Goal: Transaction & Acquisition: Download file/media

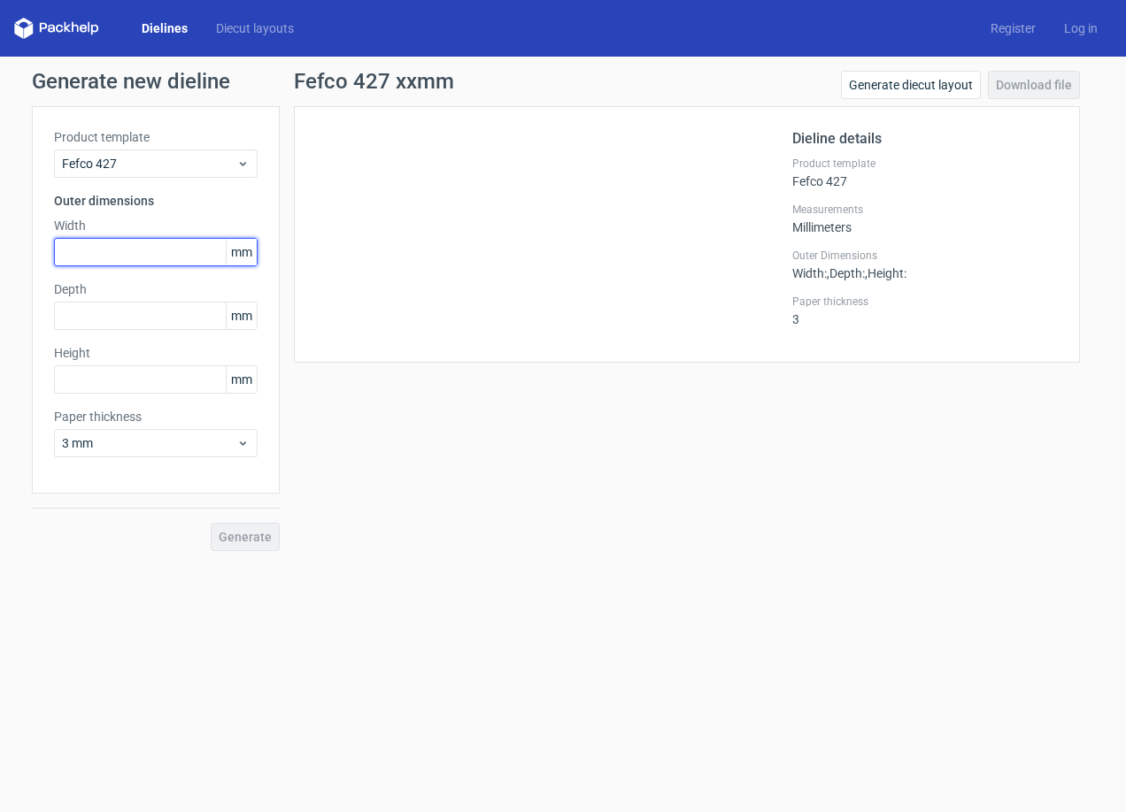
click at [126, 249] on input "text" at bounding box center [156, 252] width 204 height 28
type input "450"
click at [158, 332] on div "Product template Fefco 427 Outer dimensions Width 450 mm Depth mm Height mm Pap…" at bounding box center [156, 300] width 248 height 388
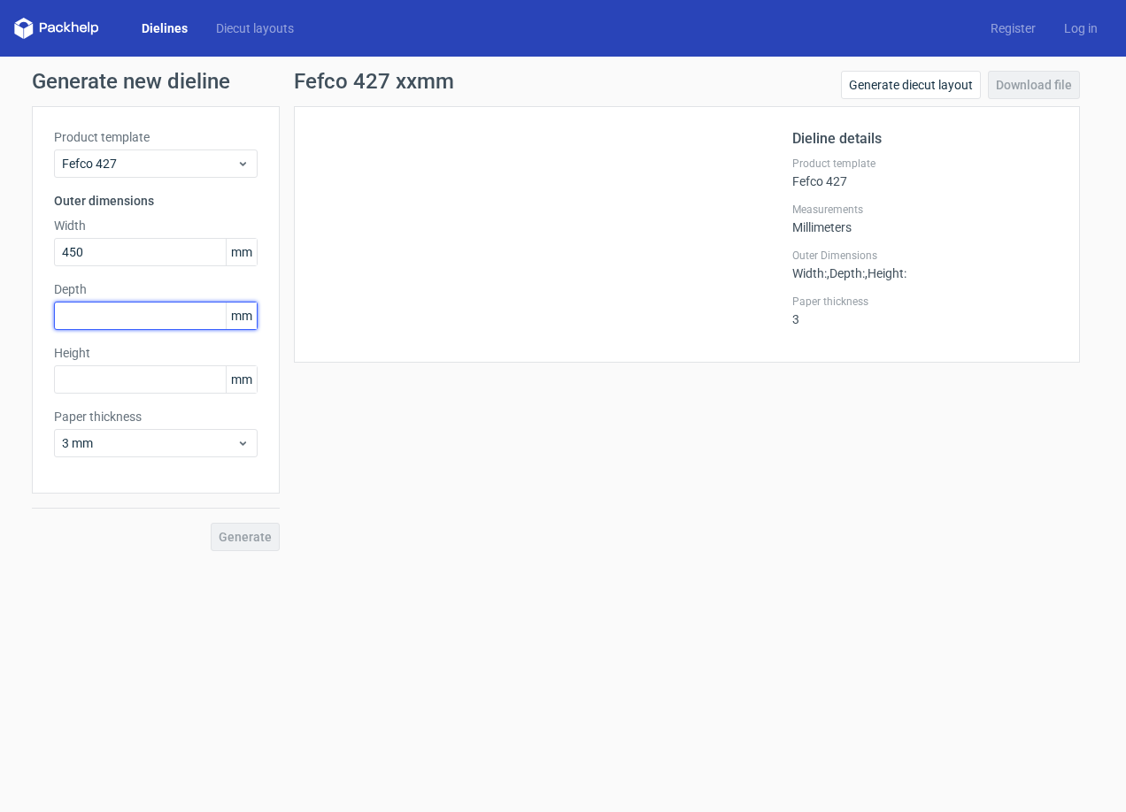
click at [146, 317] on input "text" at bounding box center [156, 316] width 204 height 28
type input "310"
type input "98"
click at [262, 539] on span "Generate" at bounding box center [245, 537] width 53 height 12
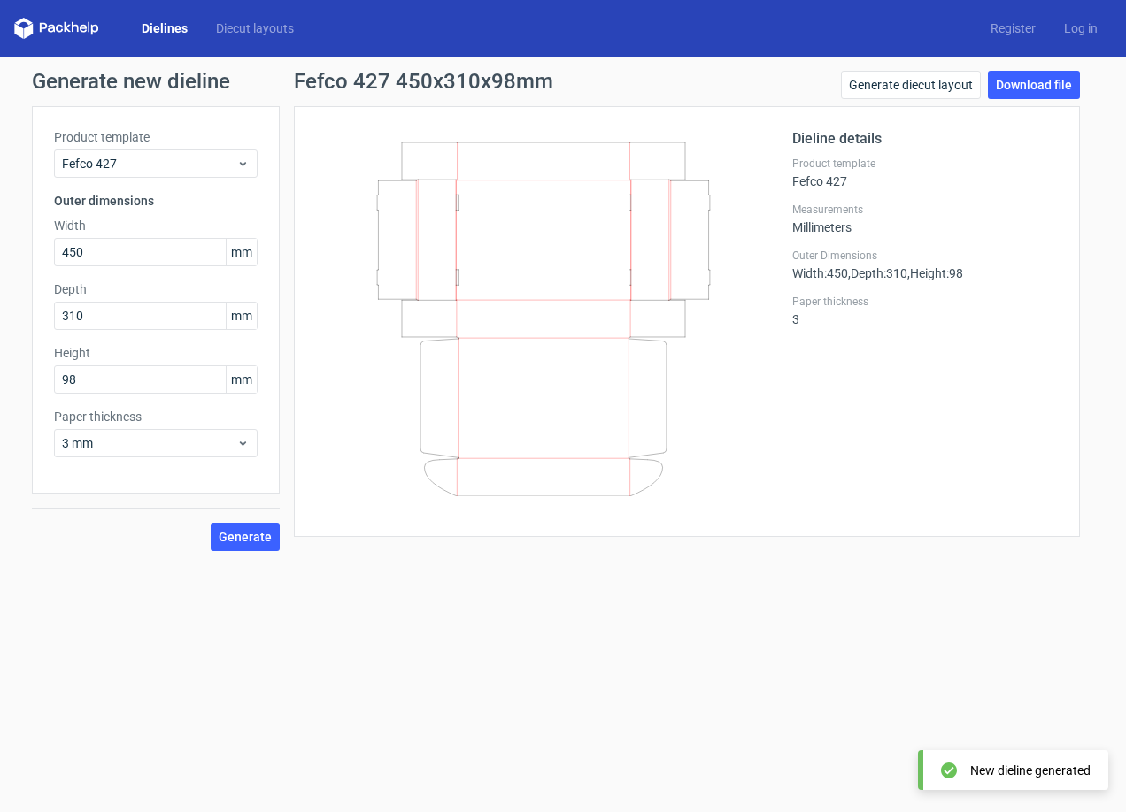
click at [802, 472] on div "Dieline details Product template Fefco 427 Measurements Millimeters Outer Dimen…" at bounding box center [925, 321] width 266 height 387
click at [1024, 86] on link "Download file" at bounding box center [1034, 85] width 92 height 28
